Goal: Navigation & Orientation: Understand site structure

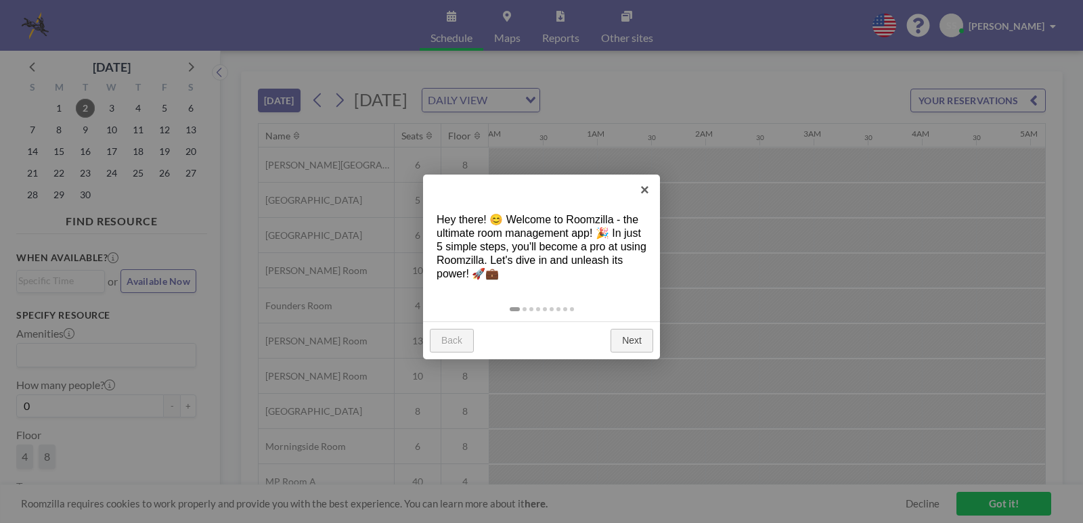
scroll to position [0, 1245]
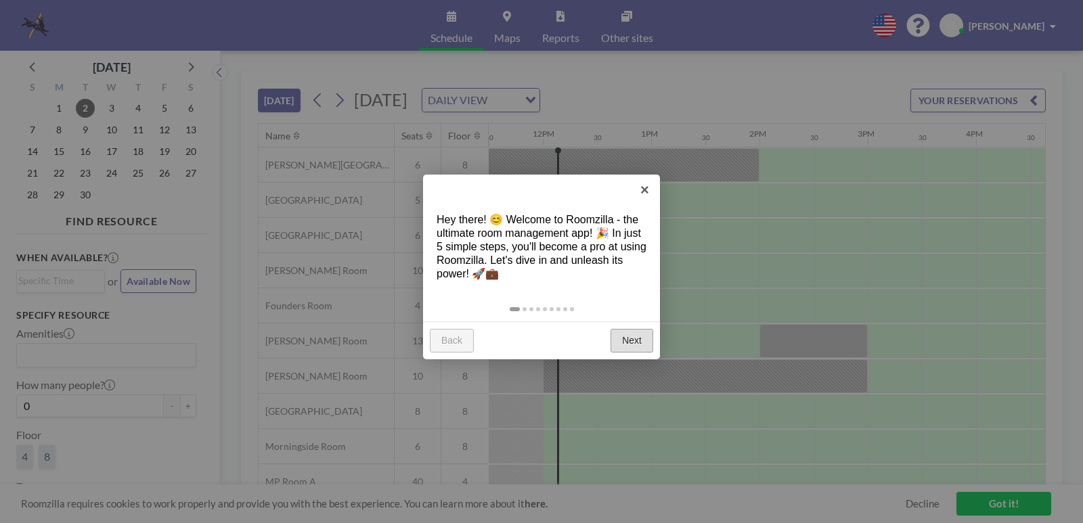
click at [625, 337] on link "Next" at bounding box center [631, 341] width 43 height 24
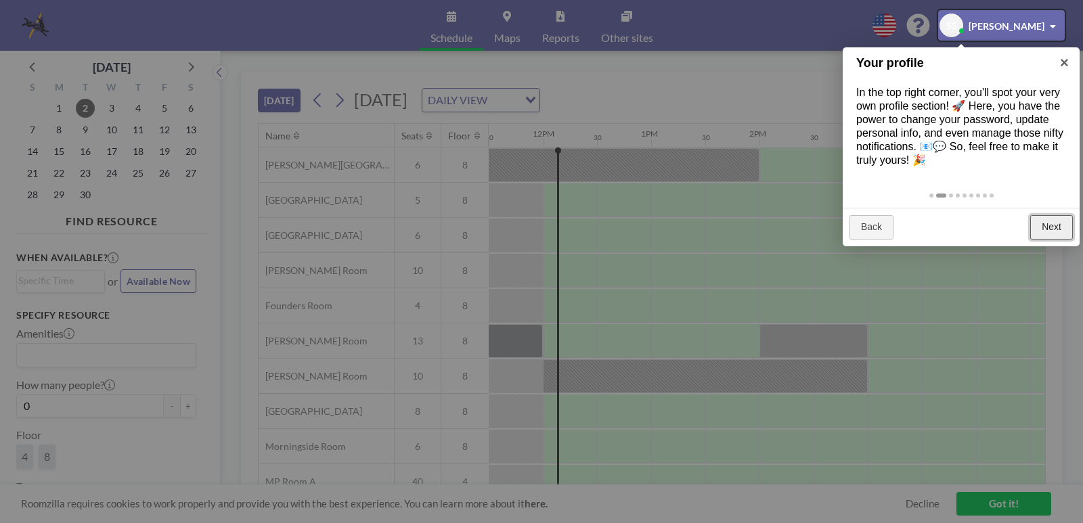
click at [1061, 222] on link "Next" at bounding box center [1051, 227] width 43 height 24
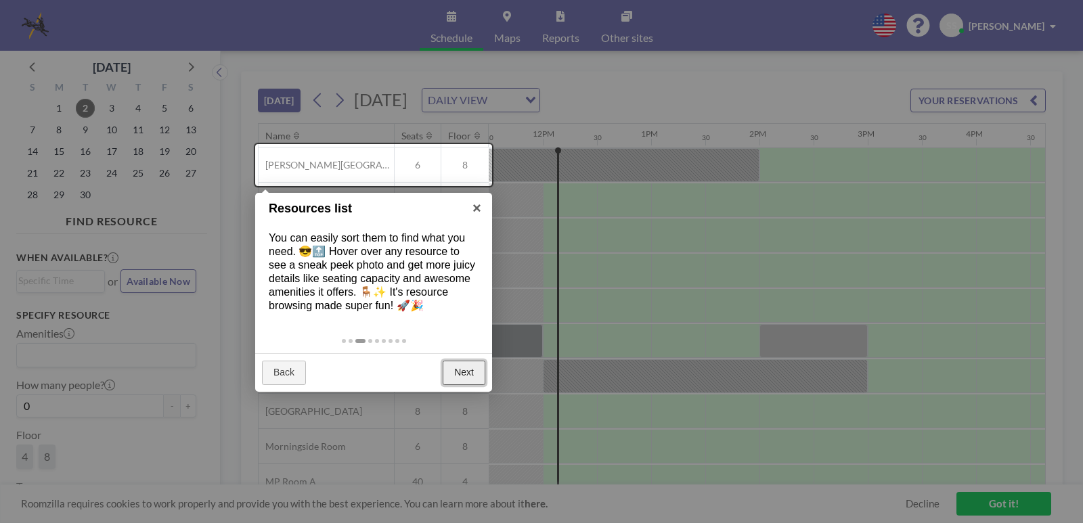
click at [460, 370] on link "Next" at bounding box center [463, 373] width 43 height 24
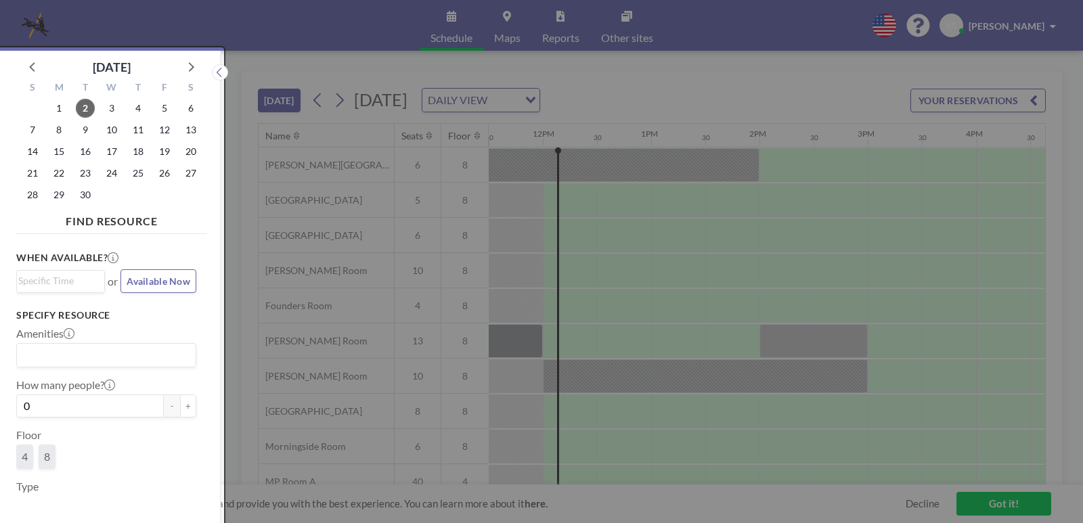
scroll to position [3, 0]
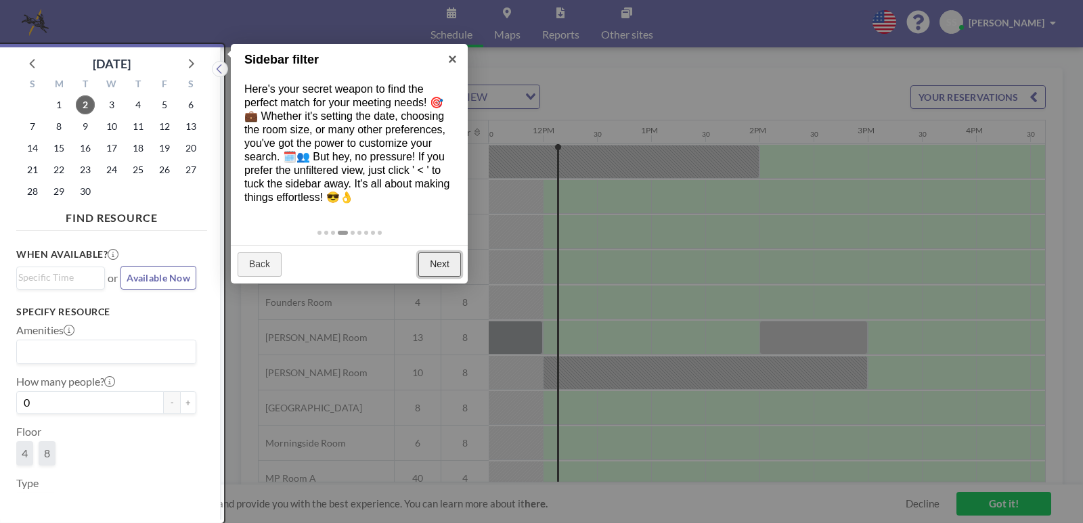
click at [438, 263] on link "Next" at bounding box center [439, 264] width 43 height 24
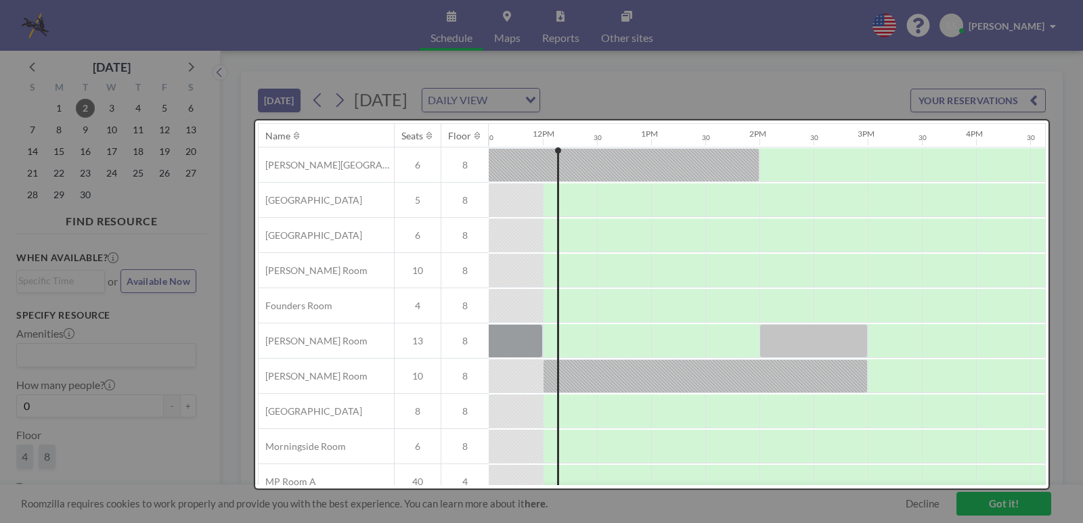
scroll to position [0, 0]
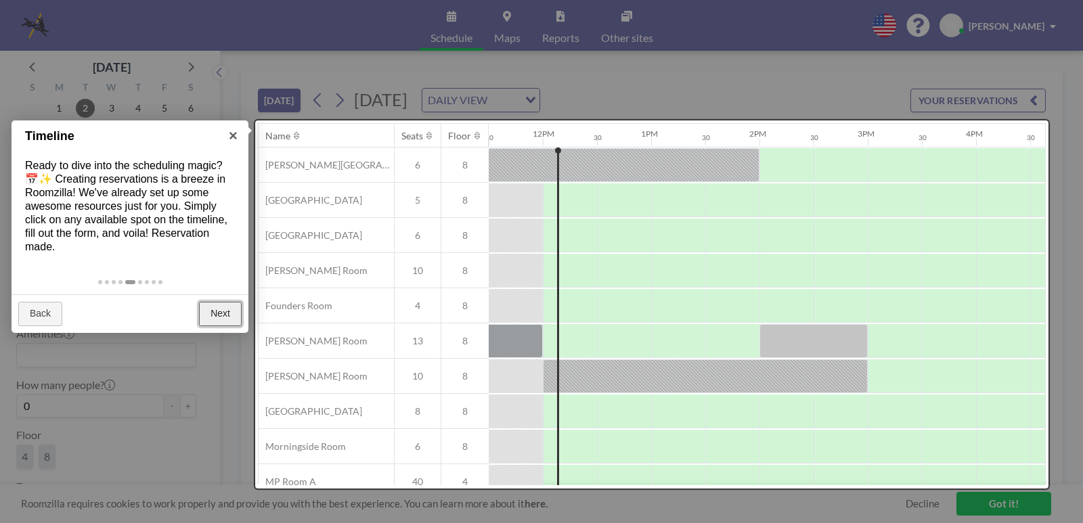
click at [220, 312] on link "Next" at bounding box center [220, 314] width 43 height 24
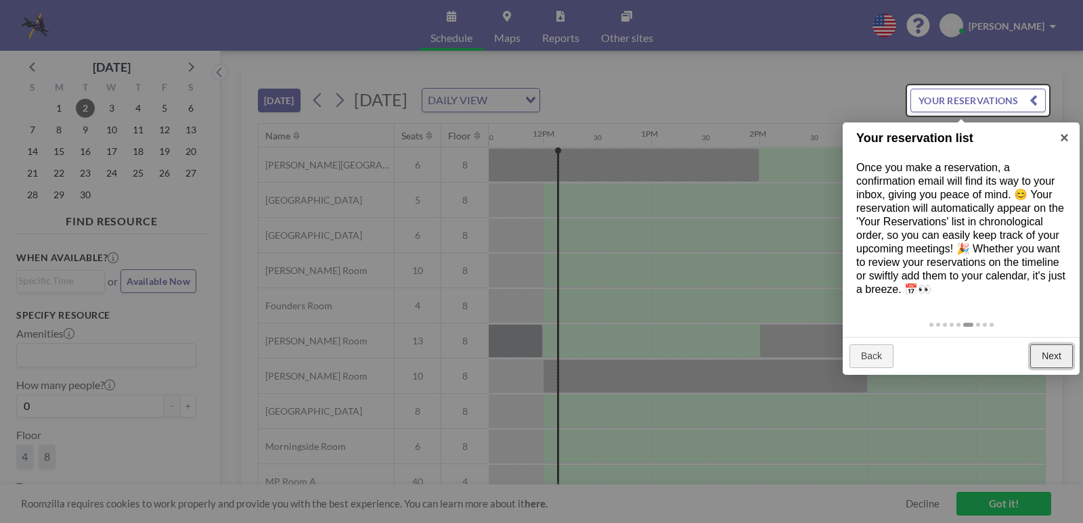
click at [1047, 352] on link "Next" at bounding box center [1051, 356] width 43 height 24
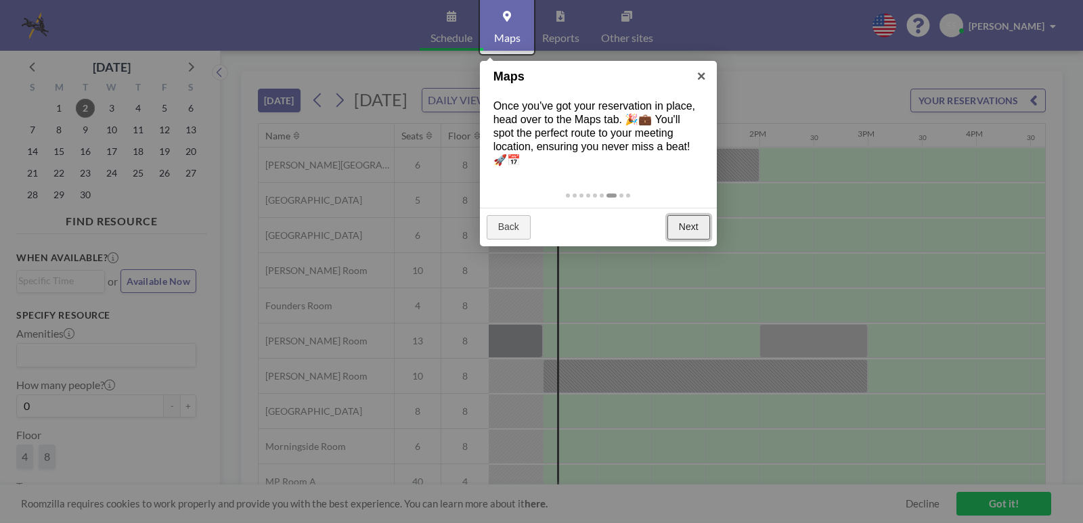
click at [693, 224] on link "Next" at bounding box center [688, 227] width 43 height 24
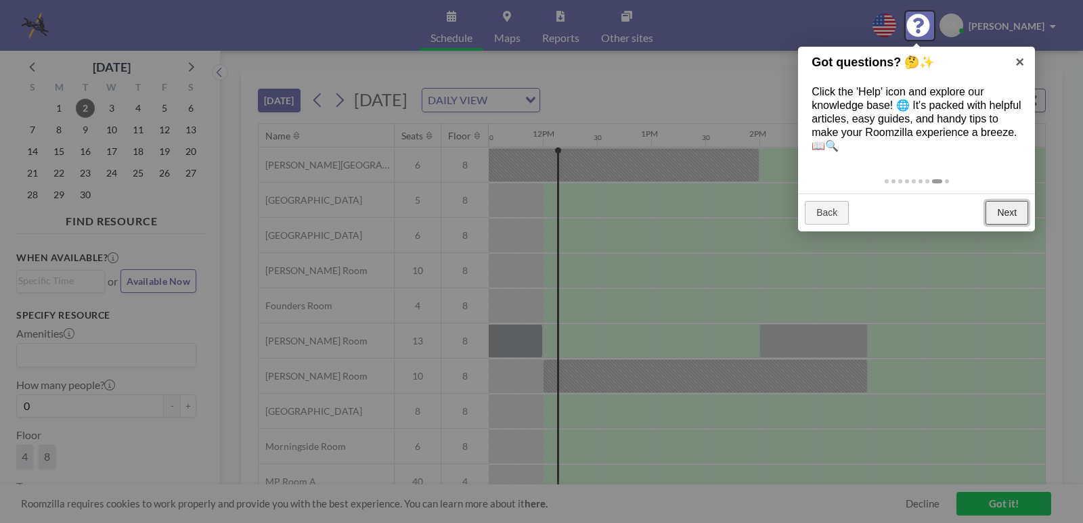
click at [1004, 214] on link "Next" at bounding box center [1006, 213] width 43 height 24
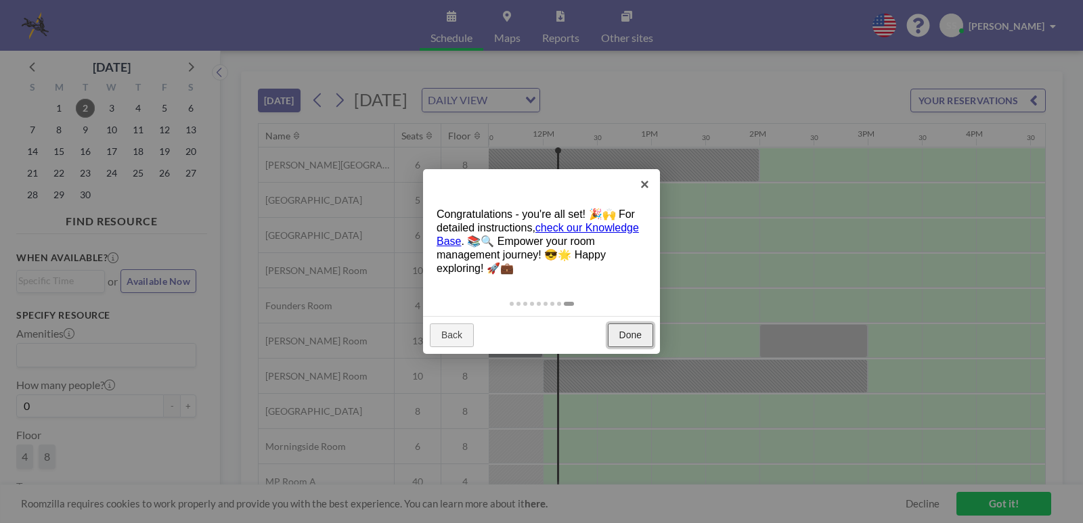
click at [630, 329] on link "Done" at bounding box center [630, 335] width 45 height 24
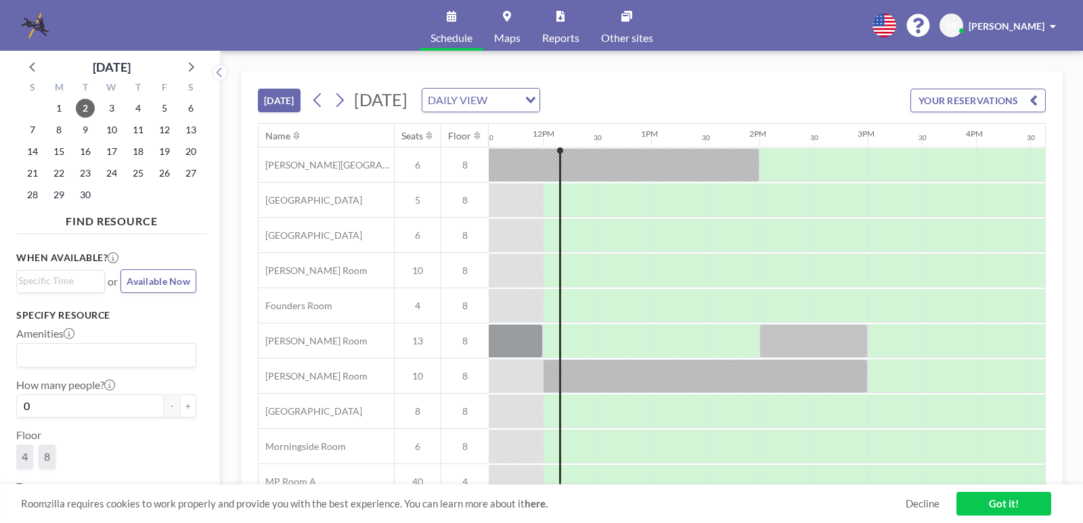
click at [999, 504] on link "Got it!" at bounding box center [1003, 504] width 95 height 24
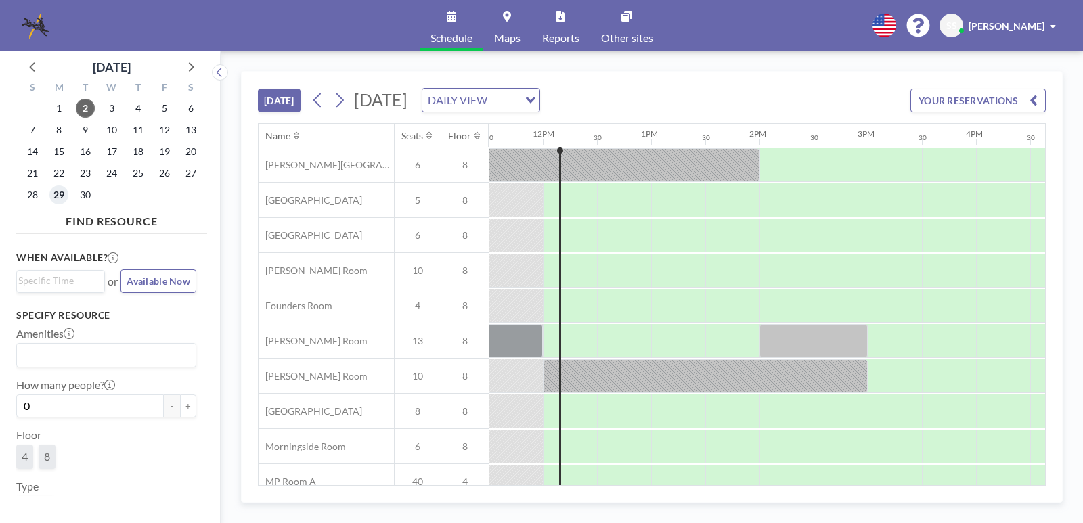
click at [66, 192] on span "29" at bounding box center [58, 194] width 19 height 19
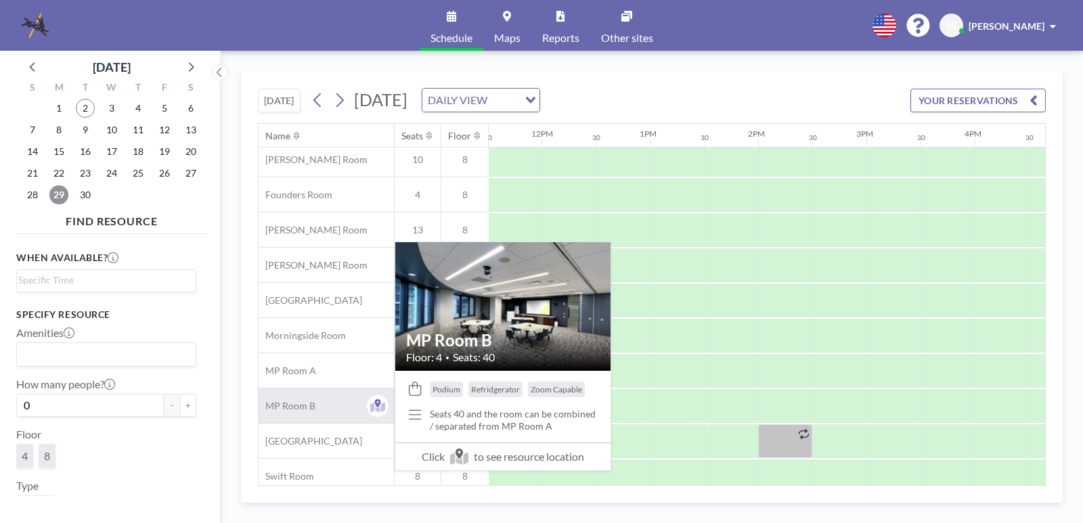
scroll to position [145, 1246]
